Goal: Use online tool/utility: Utilize a website feature to perform a specific function

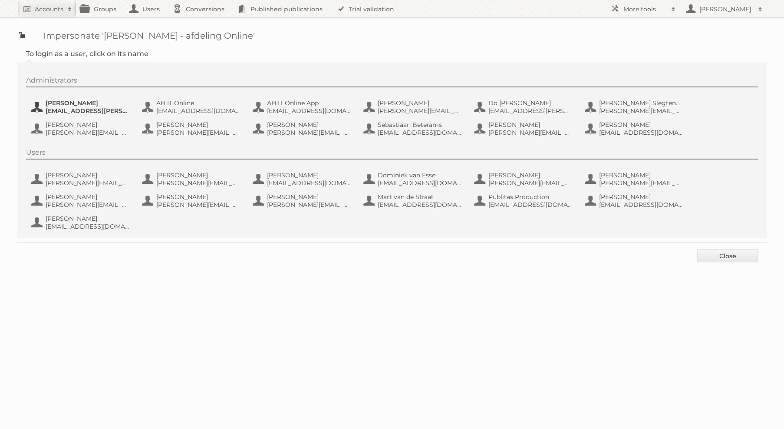
click at [100, 101] on span "[PERSON_NAME]" at bounding box center [88, 103] width 84 height 8
type button "101816"
click at [95, 102] on span "Aditya Parab" at bounding box center [88, 103] width 84 height 8
click at [61, 120] on button "Jos van der Meij jos.van.der.meij@ah.nl" at bounding box center [81, 128] width 102 height 17
click at [81, 122] on span "Jos van der Meij" at bounding box center [88, 125] width 84 height 8
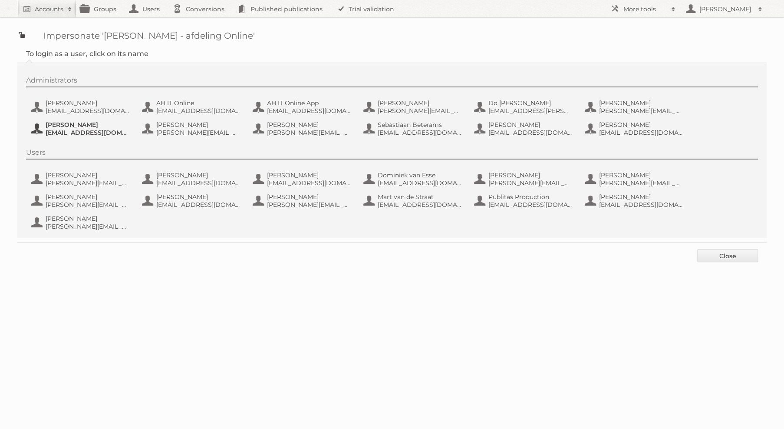
type button "97468"
click at [87, 93] on div "Administrators Aditya Parab aditya.parab@ah.nl AH IT Online ahitonline.lions@ah…" at bounding box center [396, 107] width 741 height 63
click at [83, 104] on span "[PERSON_NAME]" at bounding box center [88, 103] width 84 height 8
click at [183, 195] on span "[PERSON_NAME]" at bounding box center [198, 197] width 84 height 8
type button "98519"
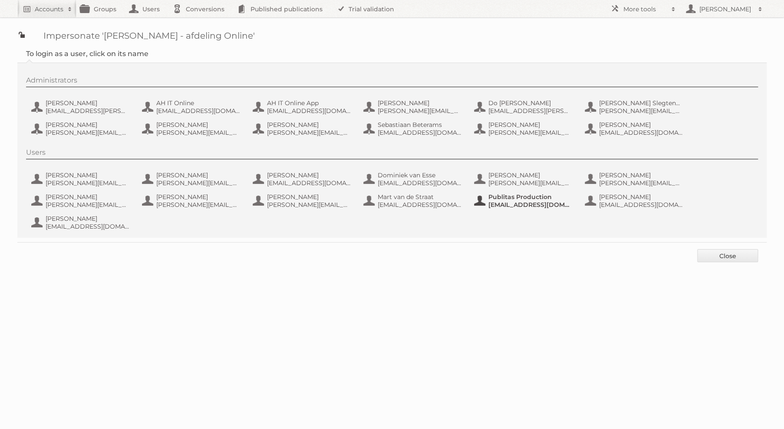
click at [490, 206] on span "[EMAIL_ADDRESS][DOMAIN_NAME]" at bounding box center [530, 205] width 84 height 8
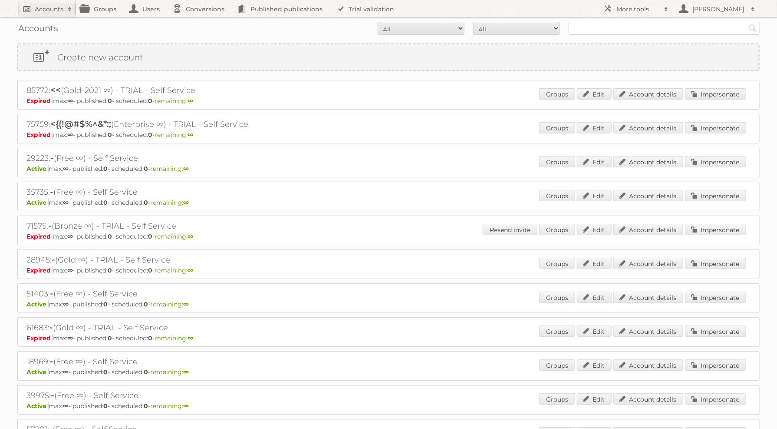
click at [26, 17] on link "Accounts" at bounding box center [46, 8] width 59 height 17
click at [334, 19] on div "Accounts All Active Expired Pending All Paid Trials Self service Search" at bounding box center [388, 28] width 743 height 22
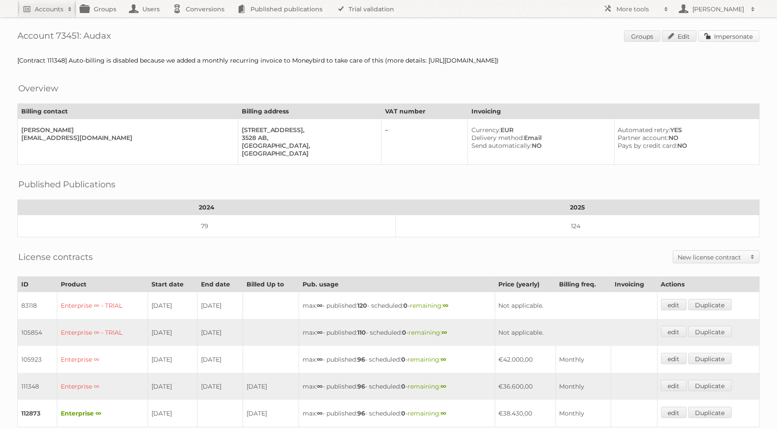
click at [742, 36] on link "Impersonate" at bounding box center [729, 35] width 61 height 11
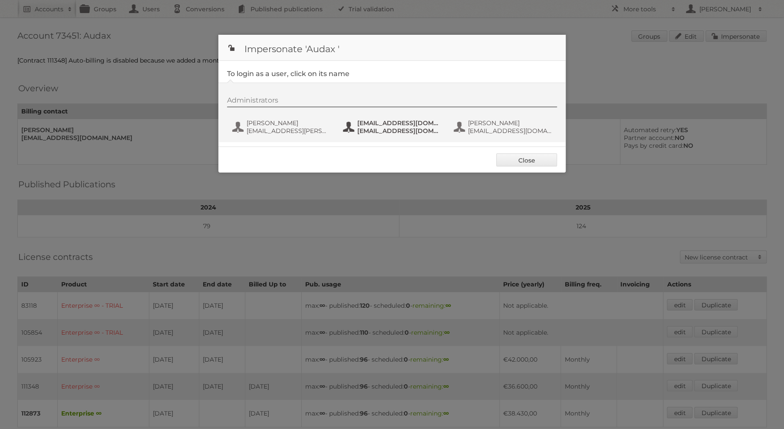
click at [373, 130] on span "[EMAIL_ADDRESS][DOMAIN_NAME]" at bounding box center [399, 131] width 84 height 8
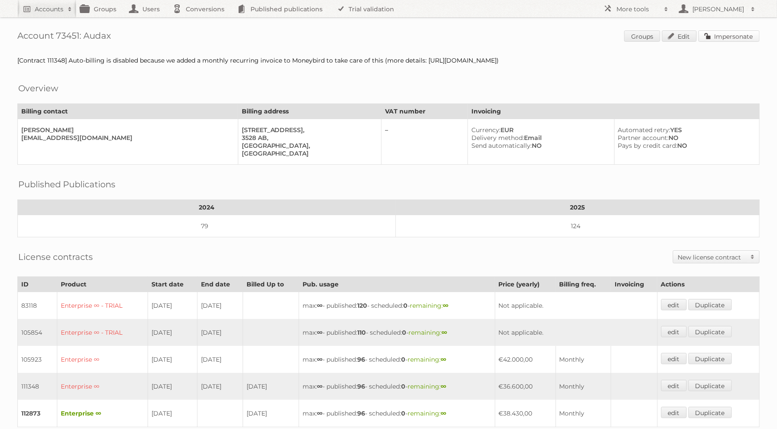
click at [735, 35] on link "Impersonate" at bounding box center [729, 35] width 61 height 11
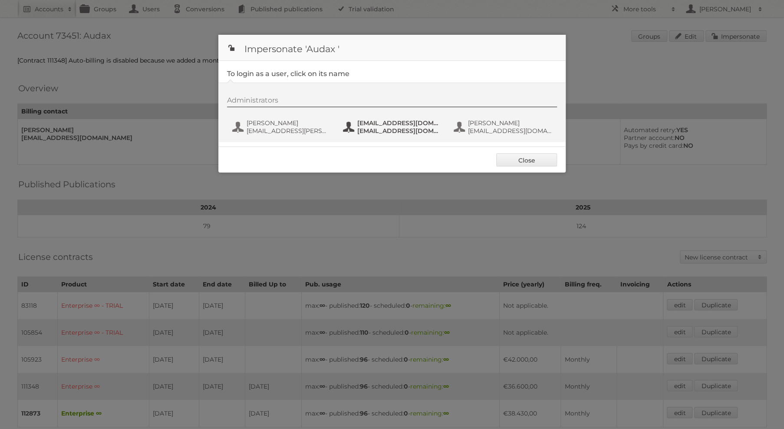
click at [376, 126] on span "[EMAIL_ADDRESS][DOMAIN_NAME]" at bounding box center [399, 123] width 84 height 8
